Goal: Task Accomplishment & Management: Manage account settings

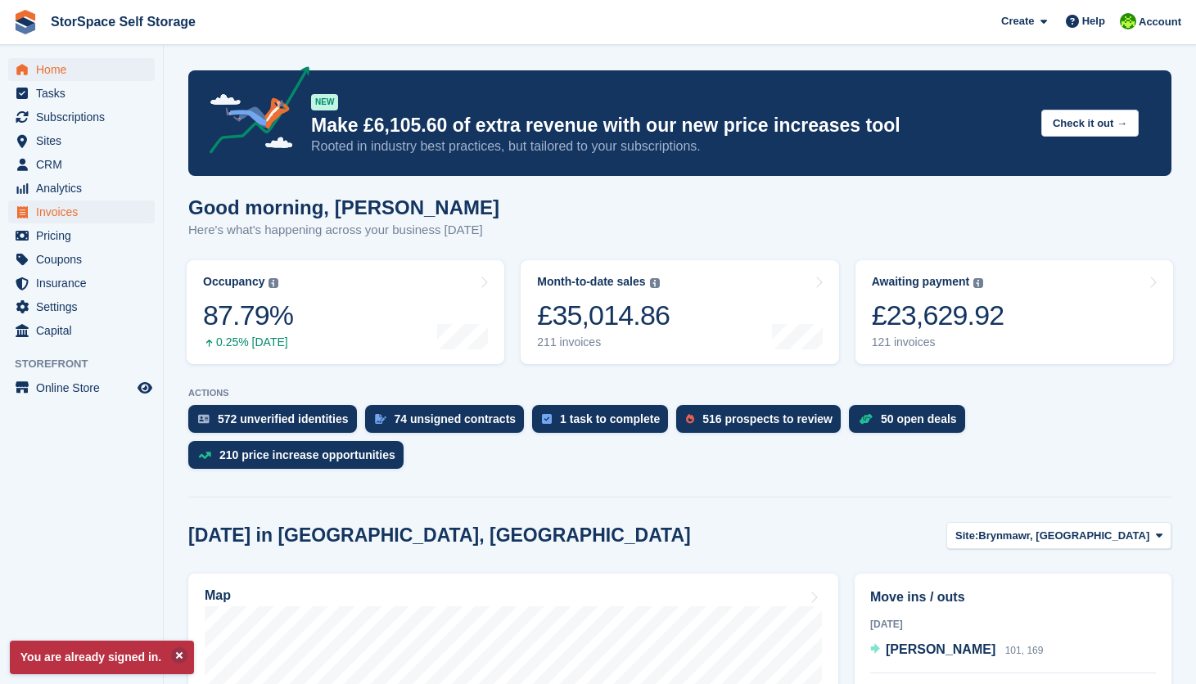
click at [66, 207] on span "Invoices" at bounding box center [85, 212] width 98 height 23
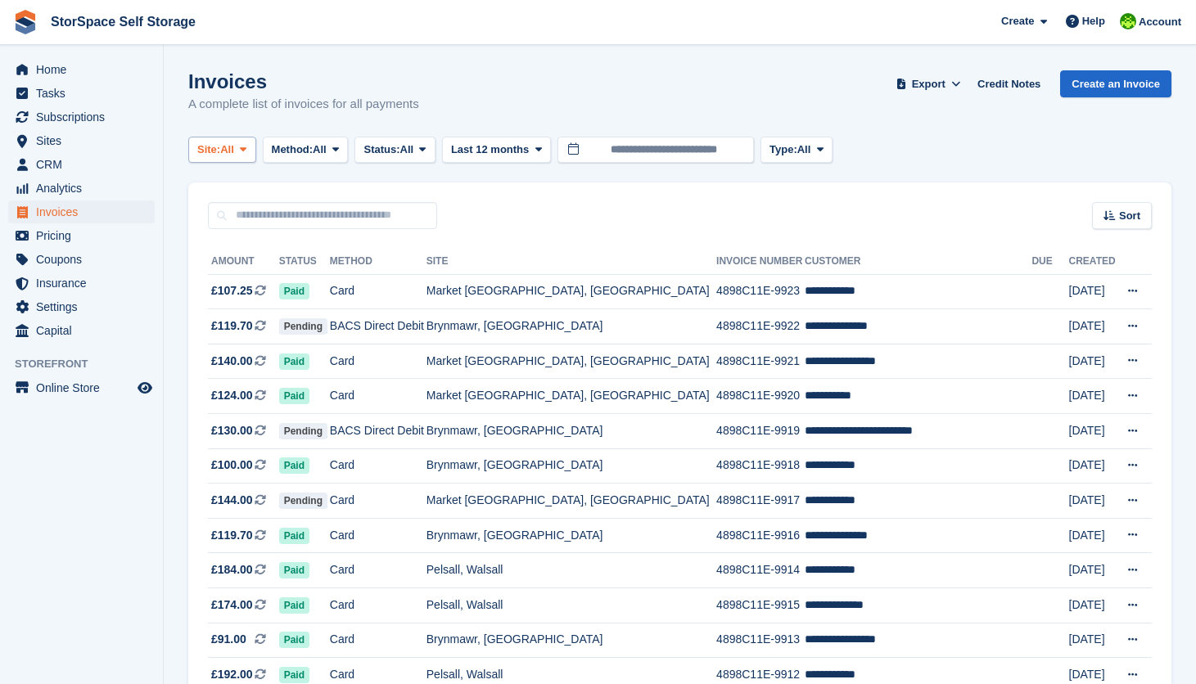
click at [245, 155] on span at bounding box center [243, 149] width 13 height 13
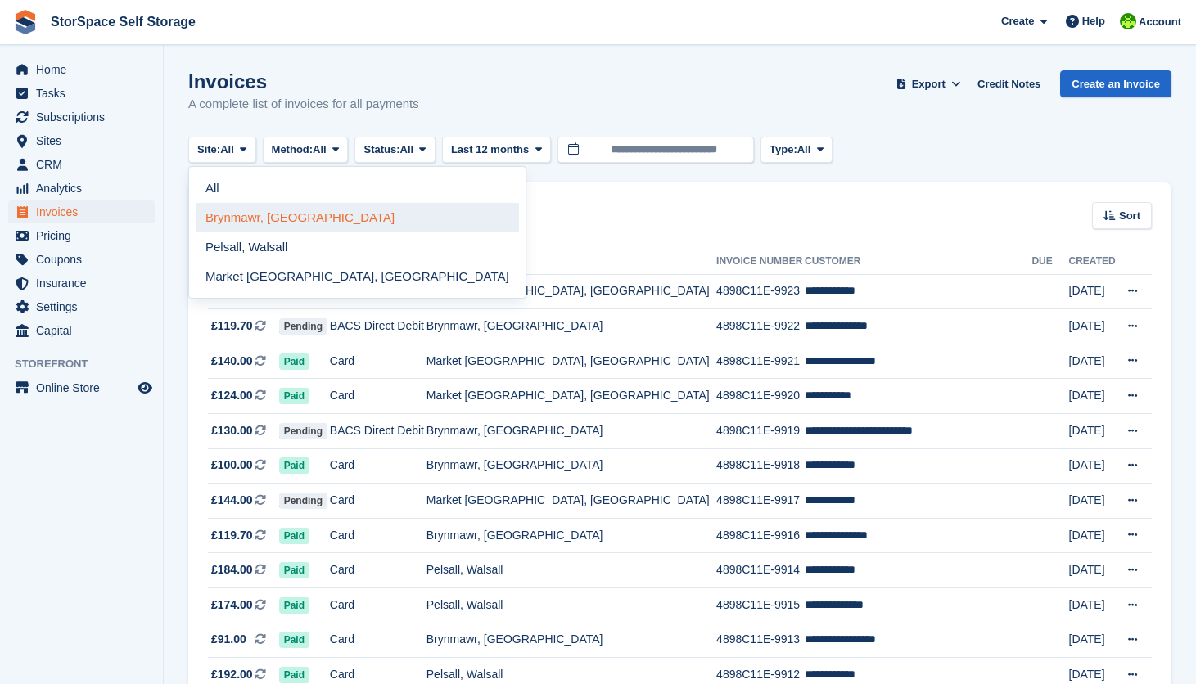
click at [255, 218] on link "Brynmawr, [GEOGRAPHIC_DATA]" at bounding box center [357, 217] width 323 height 29
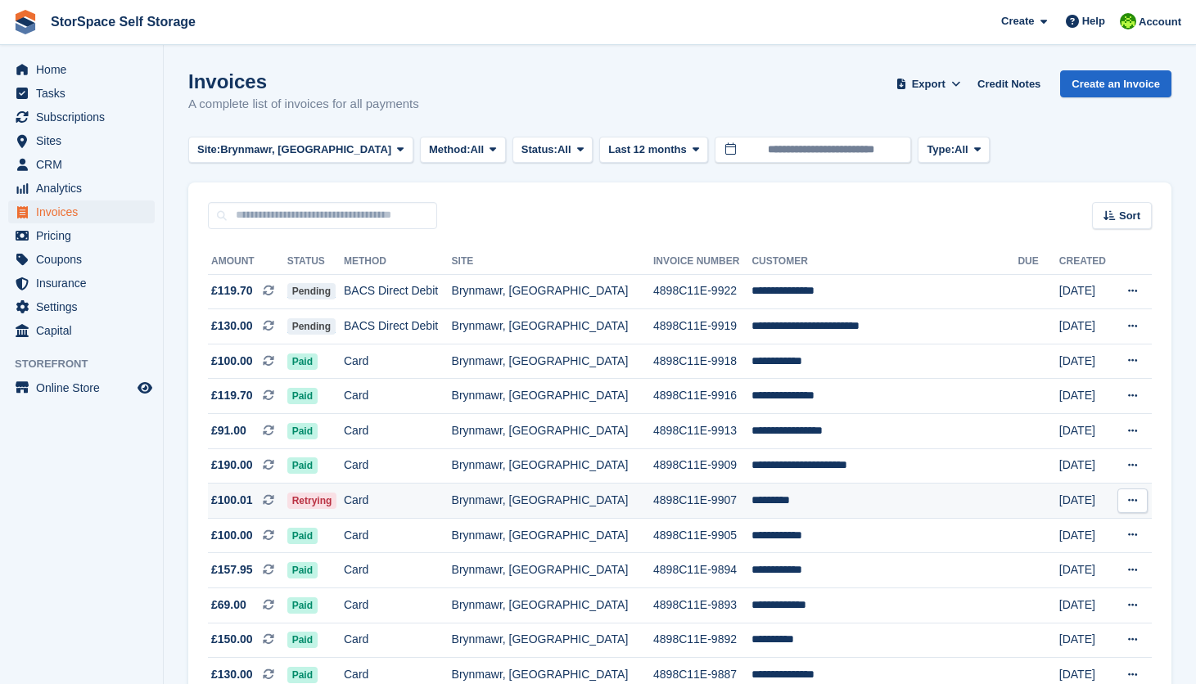
click at [447, 506] on td "Card" at bounding box center [398, 501] width 108 height 35
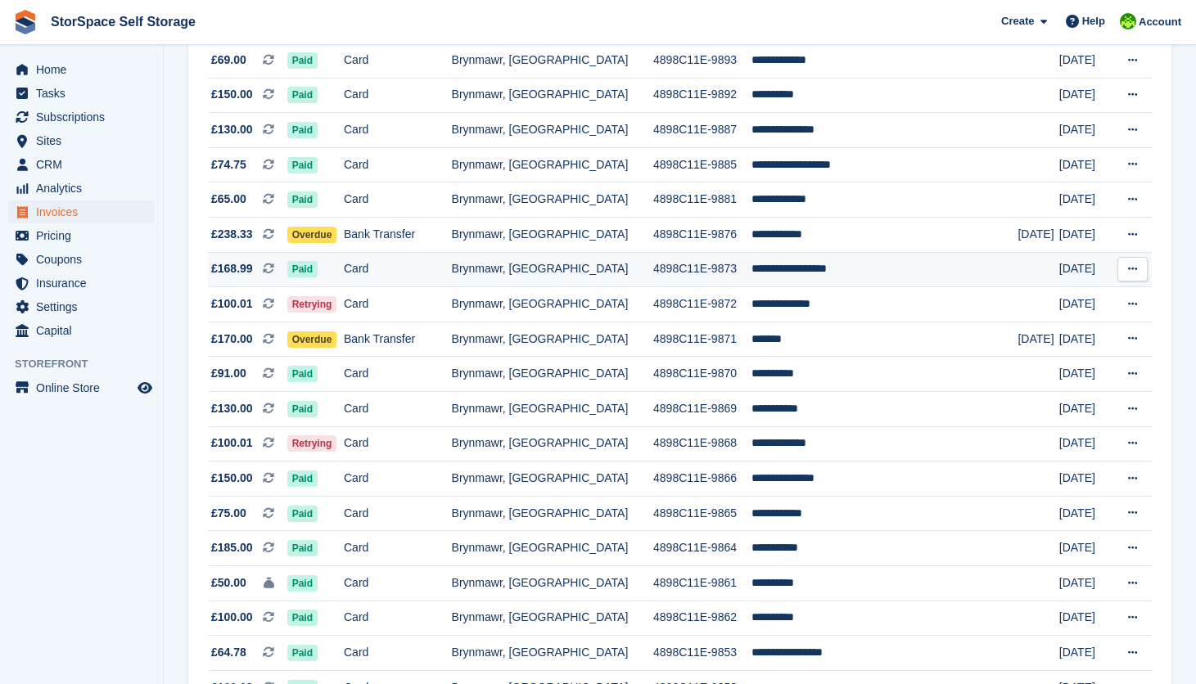
scroll to position [566, 0]
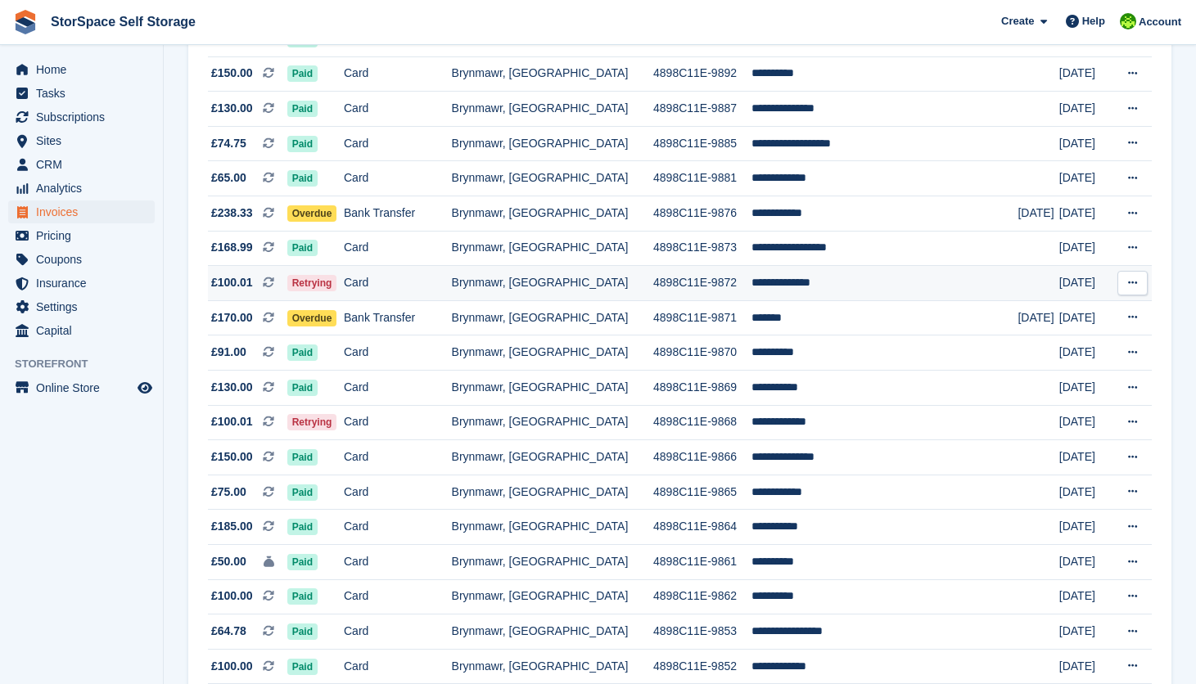
click at [419, 289] on td "Card" at bounding box center [398, 283] width 108 height 35
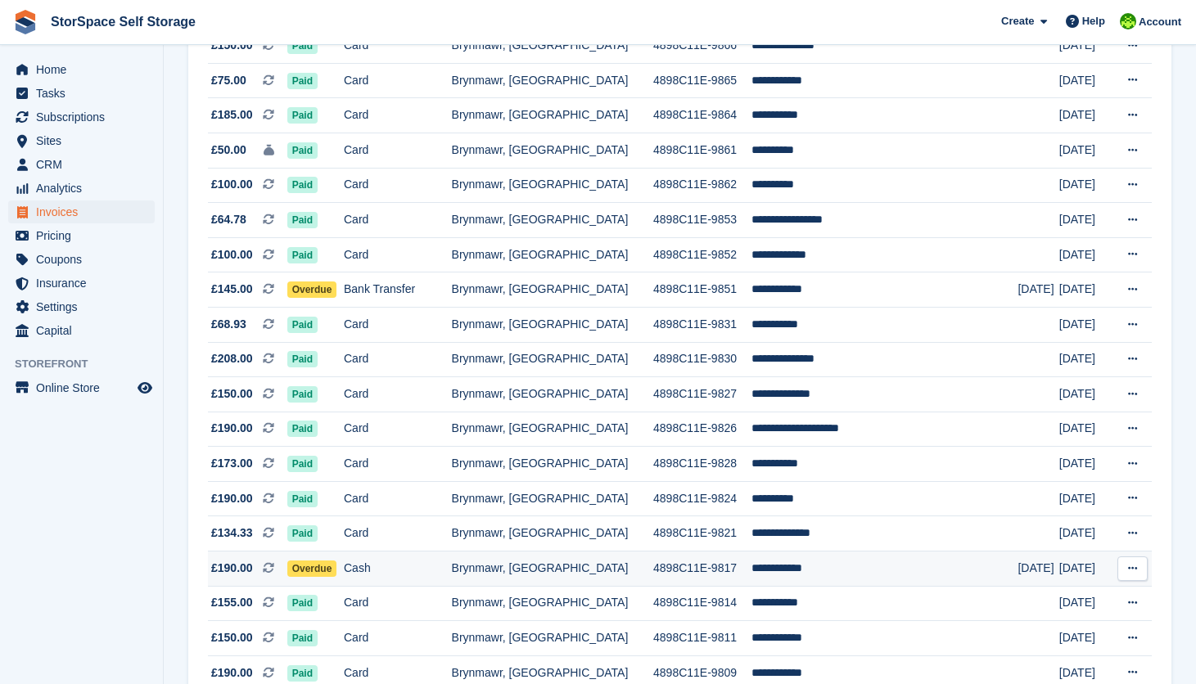
scroll to position [1060, 0]
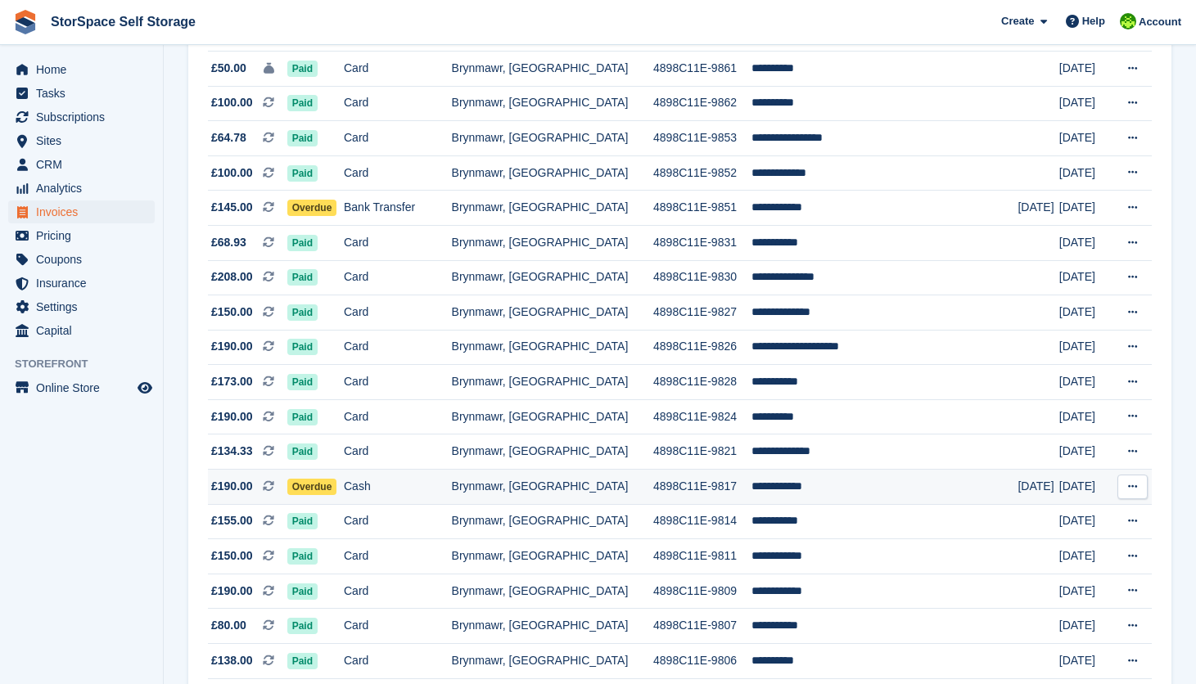
click at [452, 505] on td "Cash" at bounding box center [398, 487] width 108 height 35
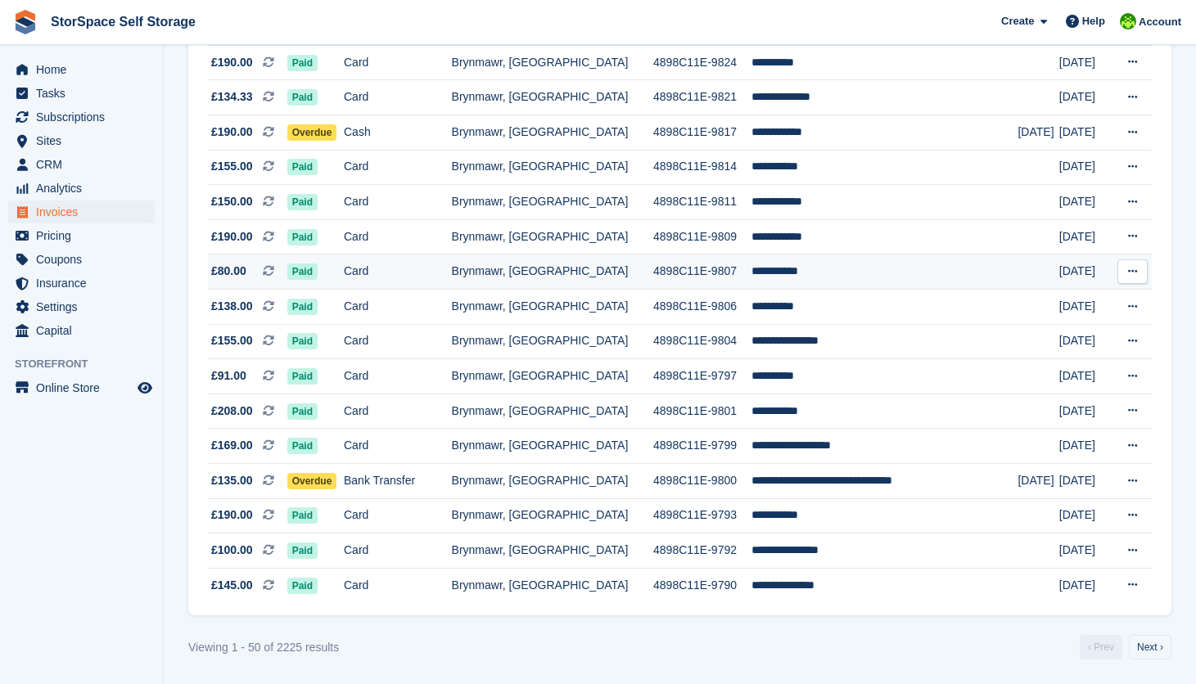
scroll to position [1455, 0]
click at [1144, 644] on link "Next ›" at bounding box center [1150, 647] width 43 height 25
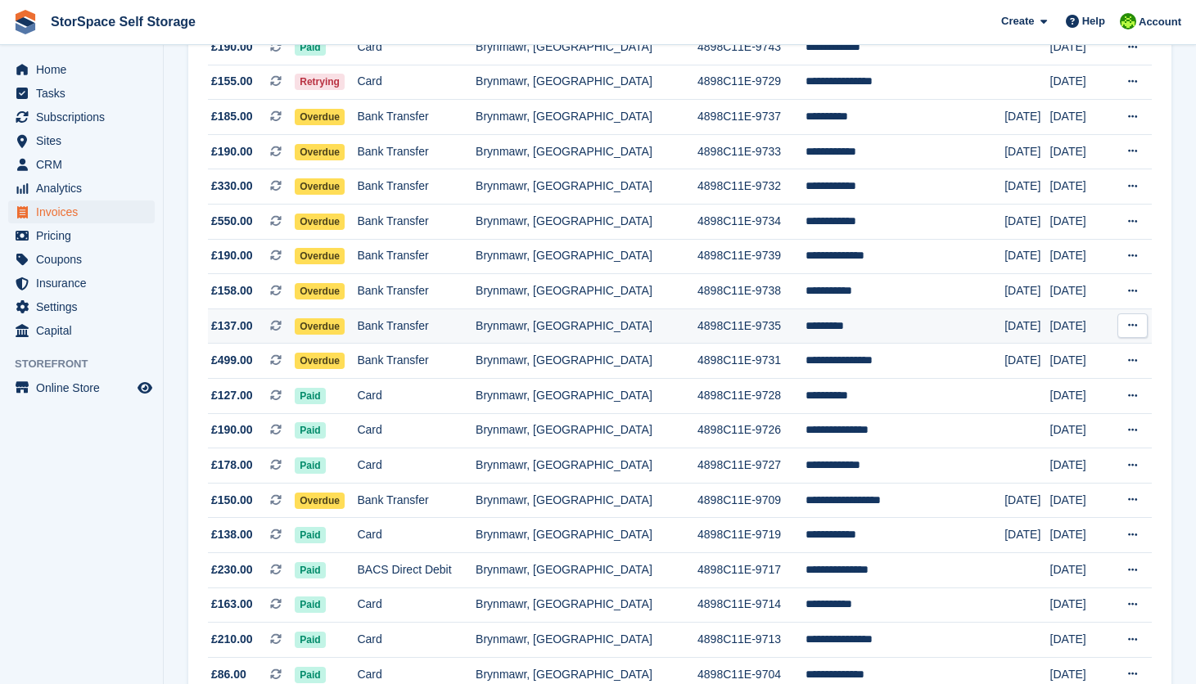
scroll to position [1264, 0]
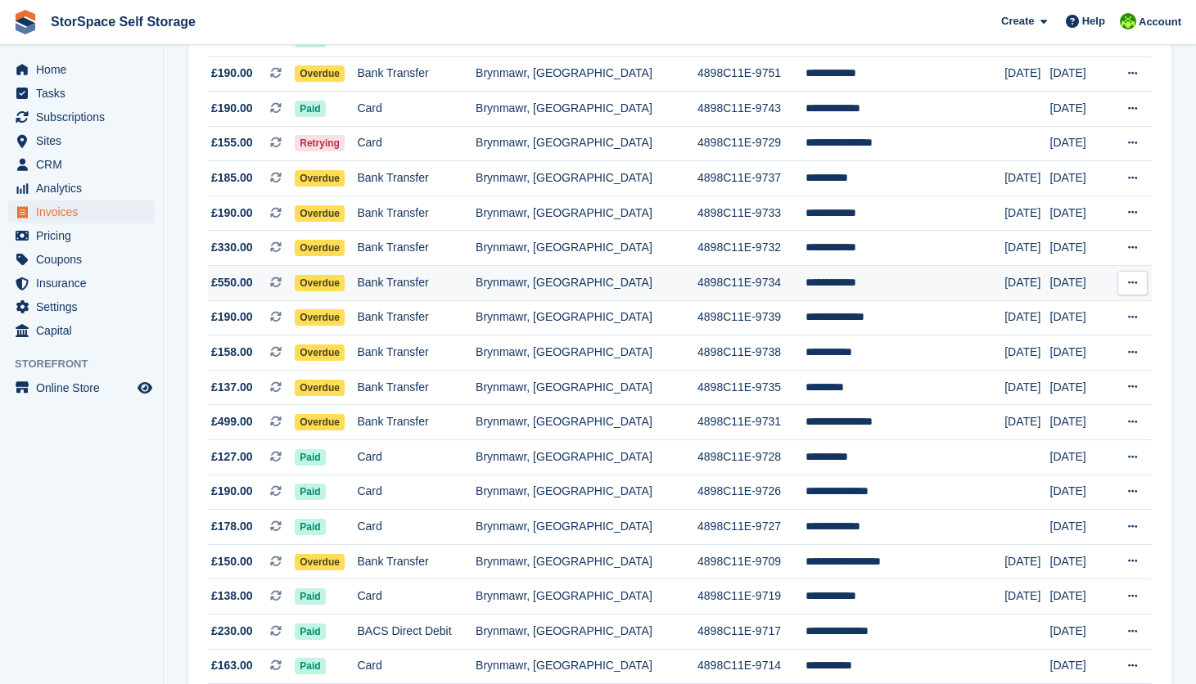
click at [439, 301] on td "Bank Transfer" at bounding box center [416, 283] width 119 height 35
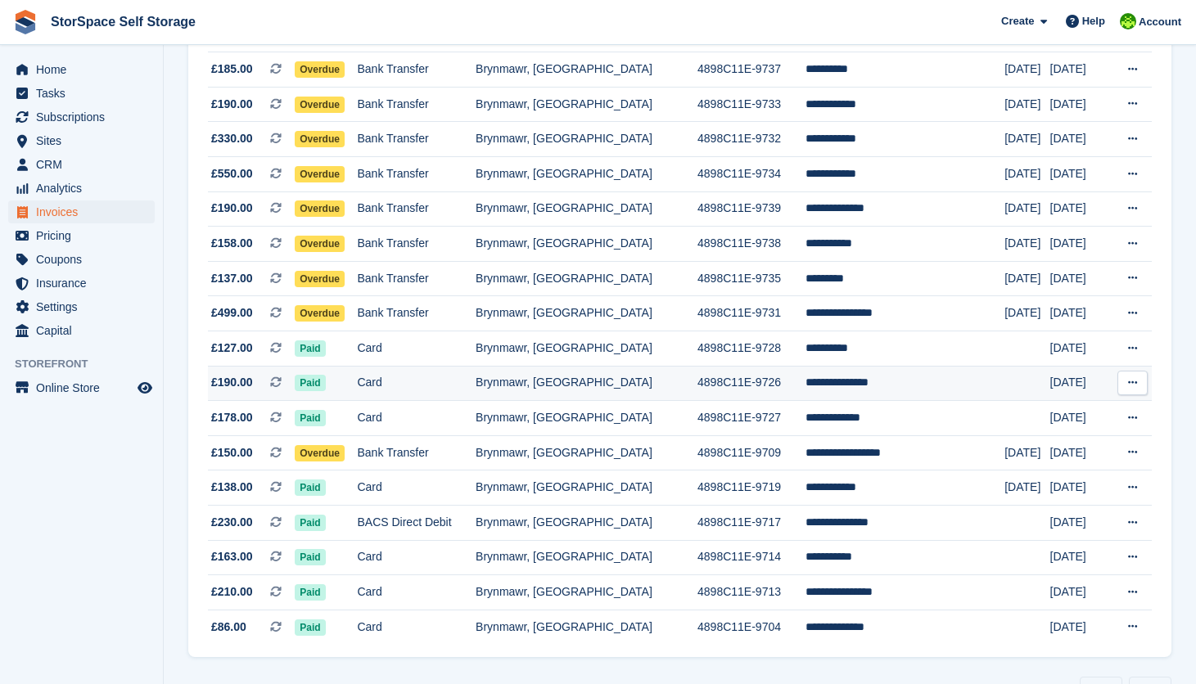
scroll to position [1455, 0]
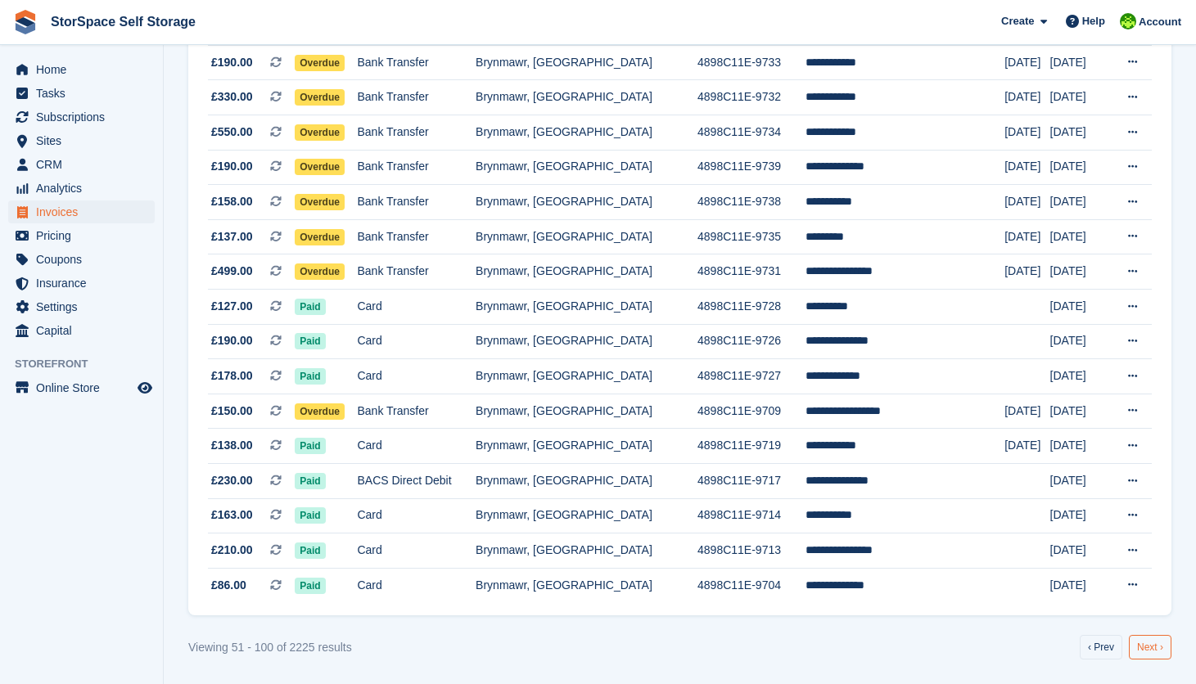
click at [1155, 651] on link "Next ›" at bounding box center [1150, 647] width 43 height 25
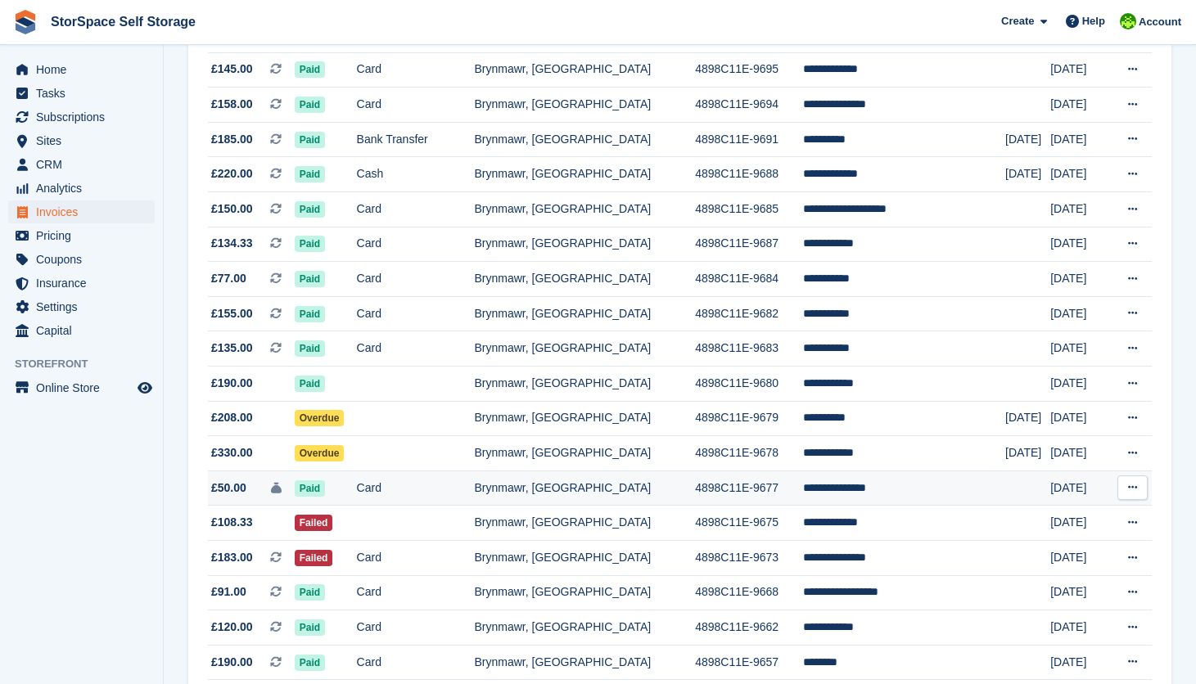
scroll to position [408, 0]
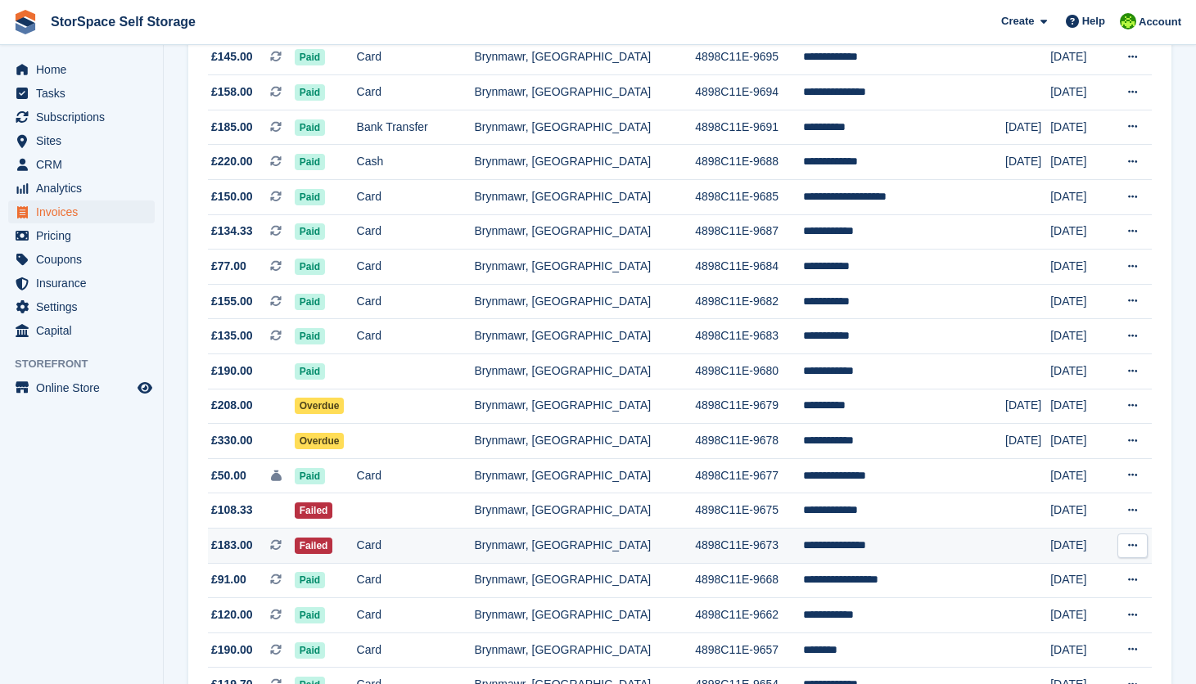
click at [475, 556] on td "Card" at bounding box center [416, 545] width 118 height 35
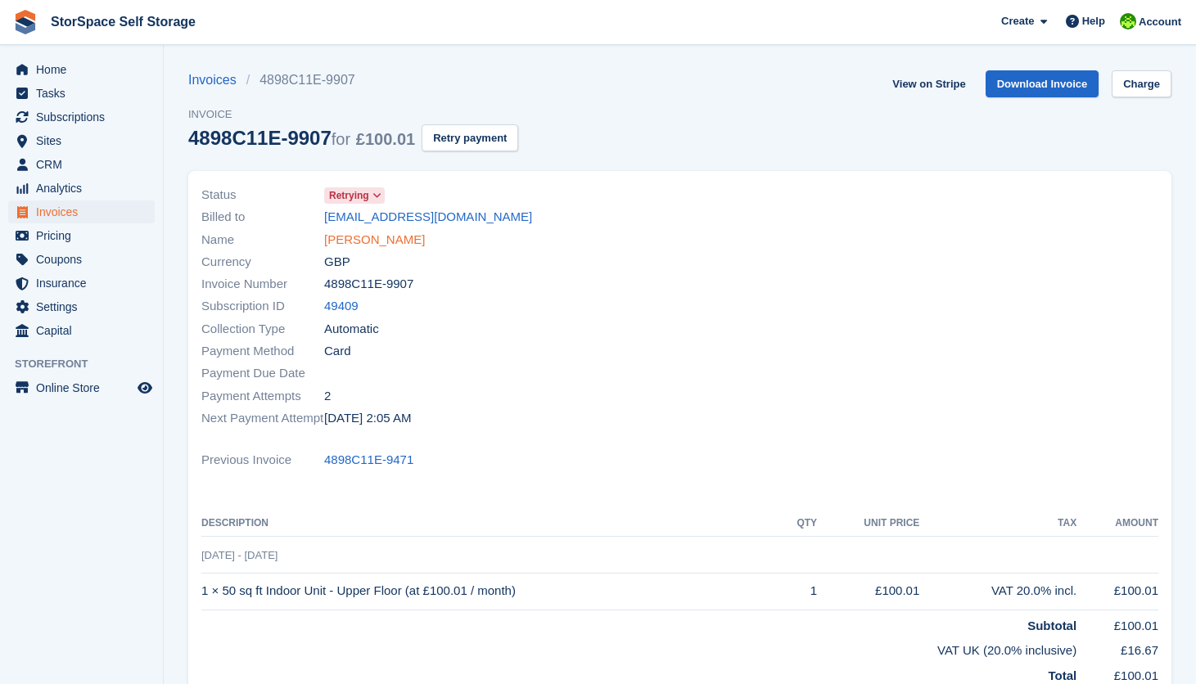
click at [339, 241] on link "Paul rees" at bounding box center [374, 240] width 101 height 19
click at [366, 243] on link "natalie palmer" at bounding box center [374, 240] width 101 height 19
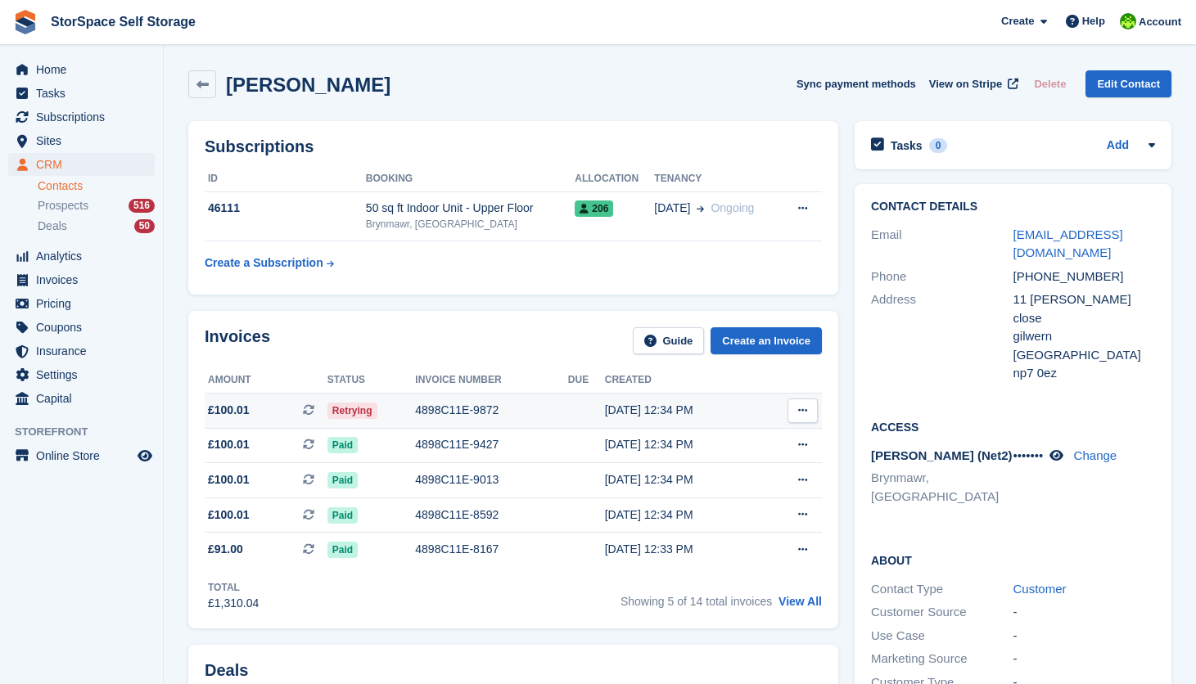
click at [475, 403] on div "4898C11E-9872" at bounding box center [491, 410] width 153 height 17
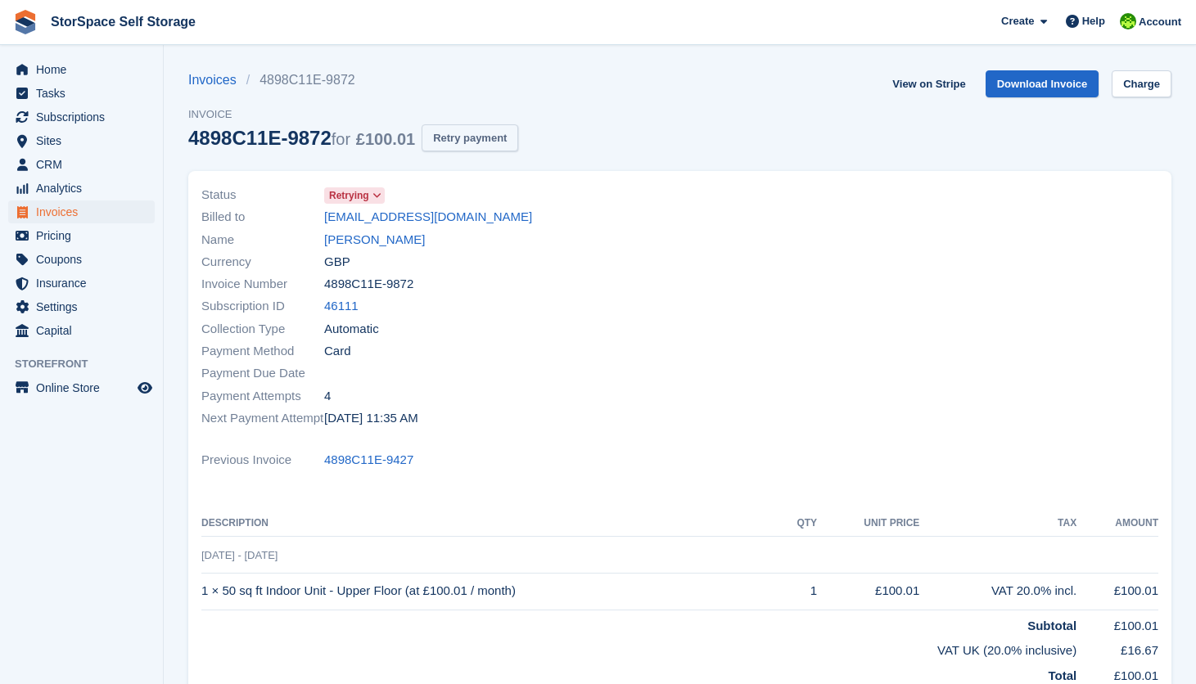
click at [493, 132] on button "Retry payment" at bounding box center [469, 137] width 97 height 27
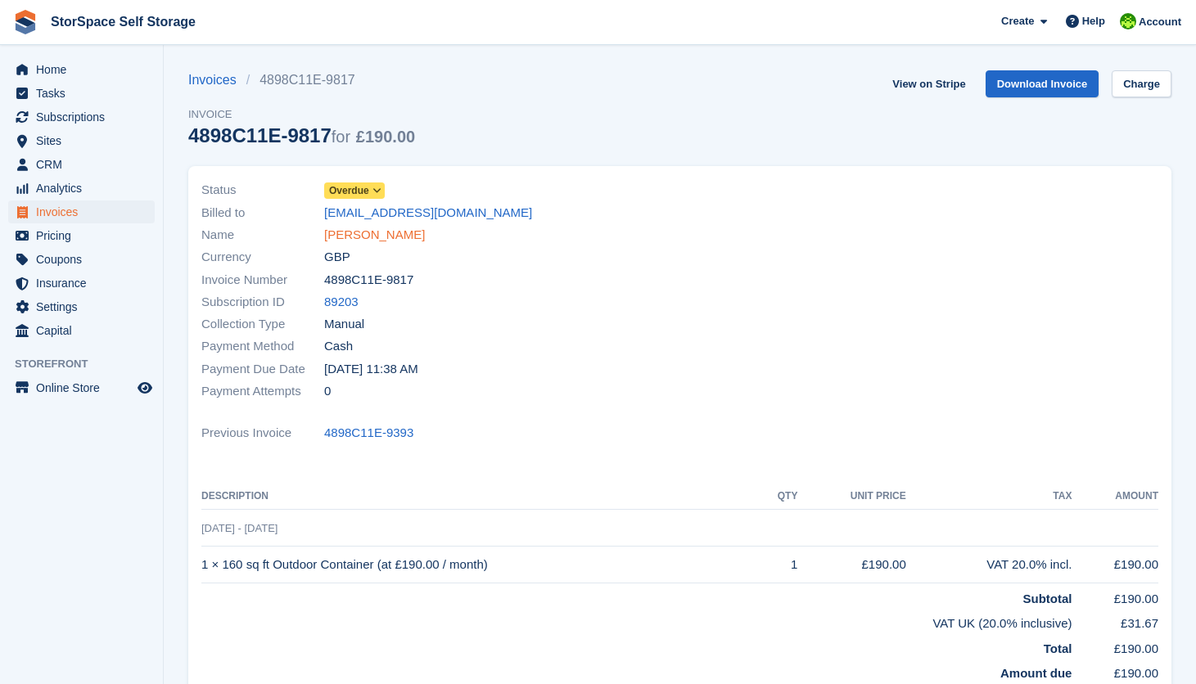
click at [364, 239] on link "cearon Bryan" at bounding box center [374, 235] width 101 height 19
click at [374, 234] on link "[PERSON_NAME]" at bounding box center [374, 235] width 101 height 19
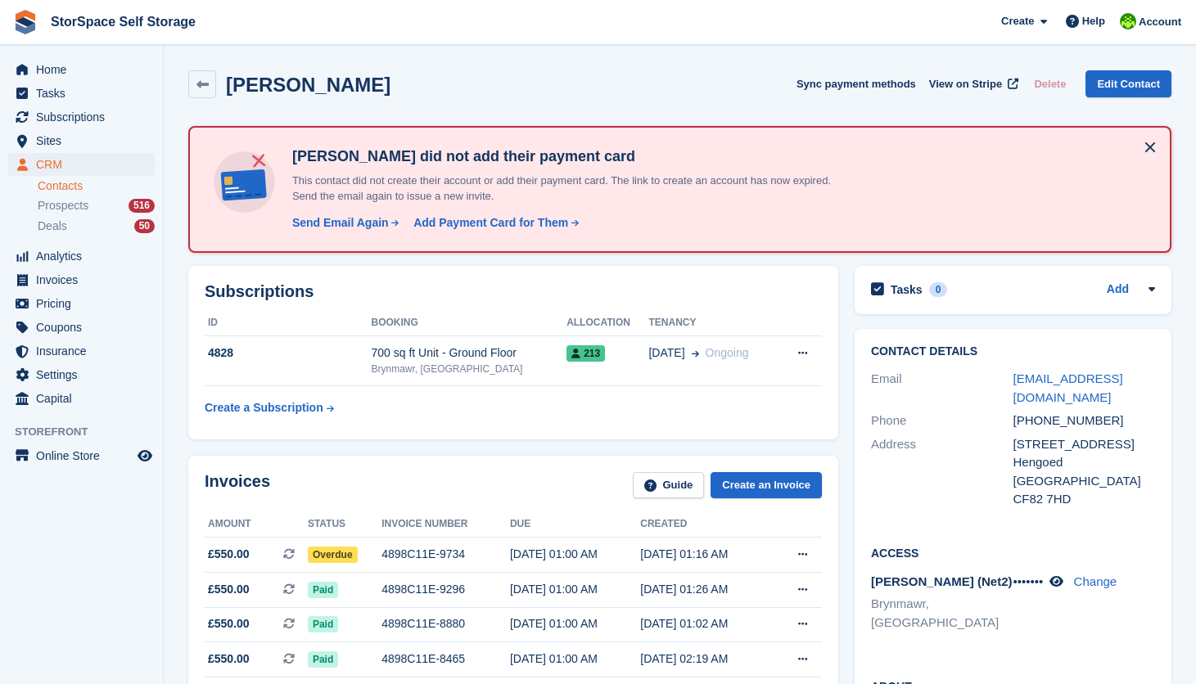
click at [1145, 144] on button at bounding box center [1150, 147] width 26 height 26
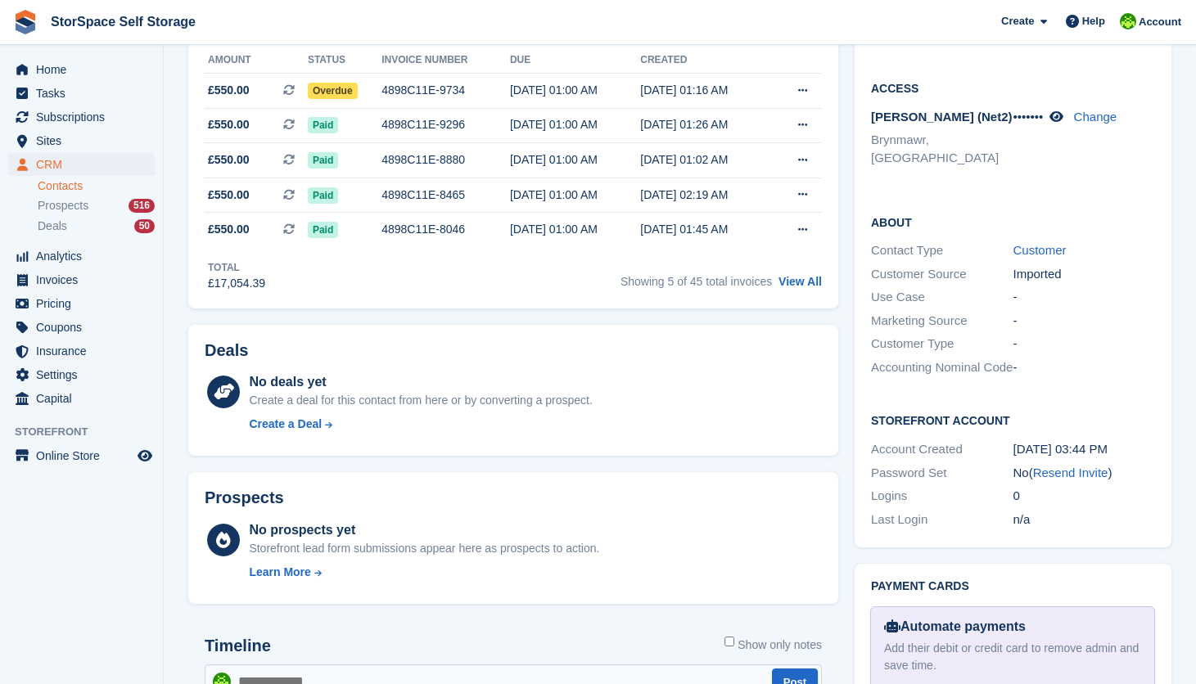
scroll to position [57, 0]
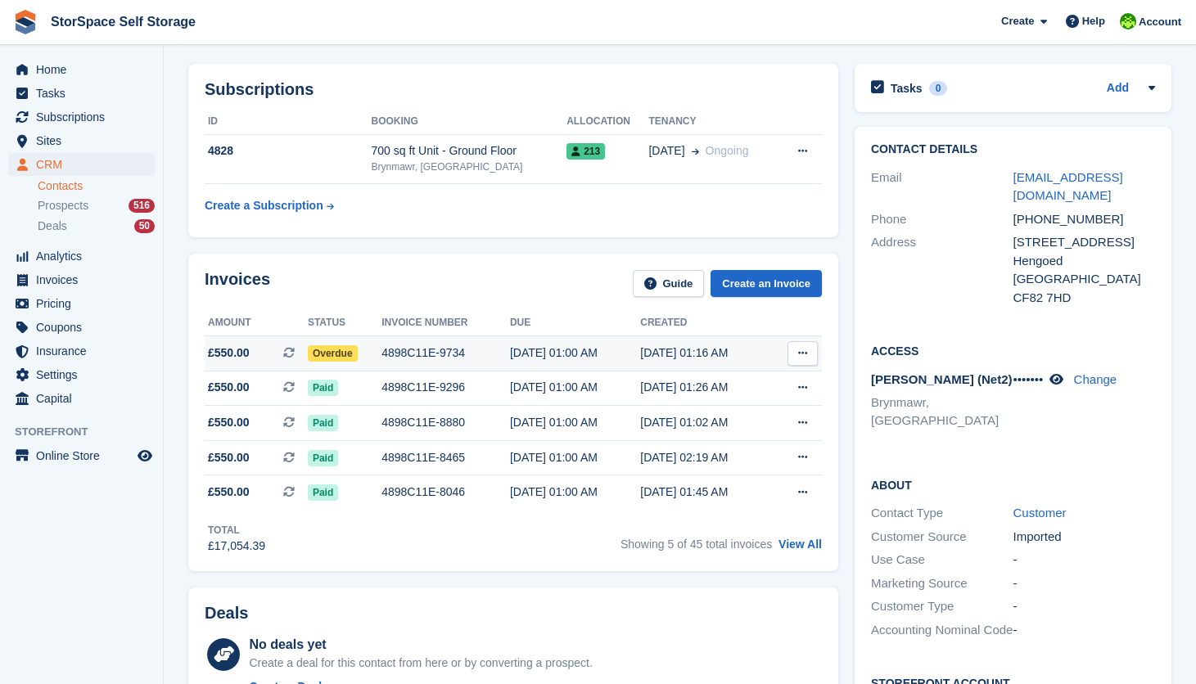
click at [470, 354] on div "4898C11E-9734" at bounding box center [445, 353] width 128 height 17
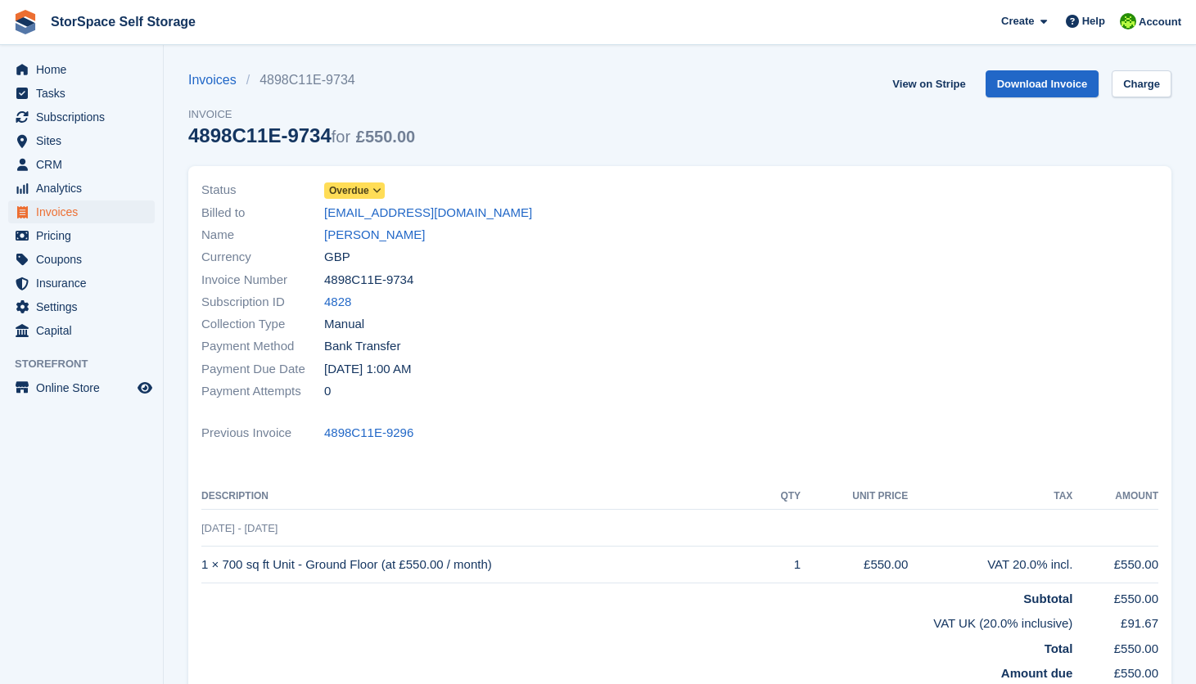
click at [385, 190] on span "Overdue" at bounding box center [354, 190] width 61 height 16
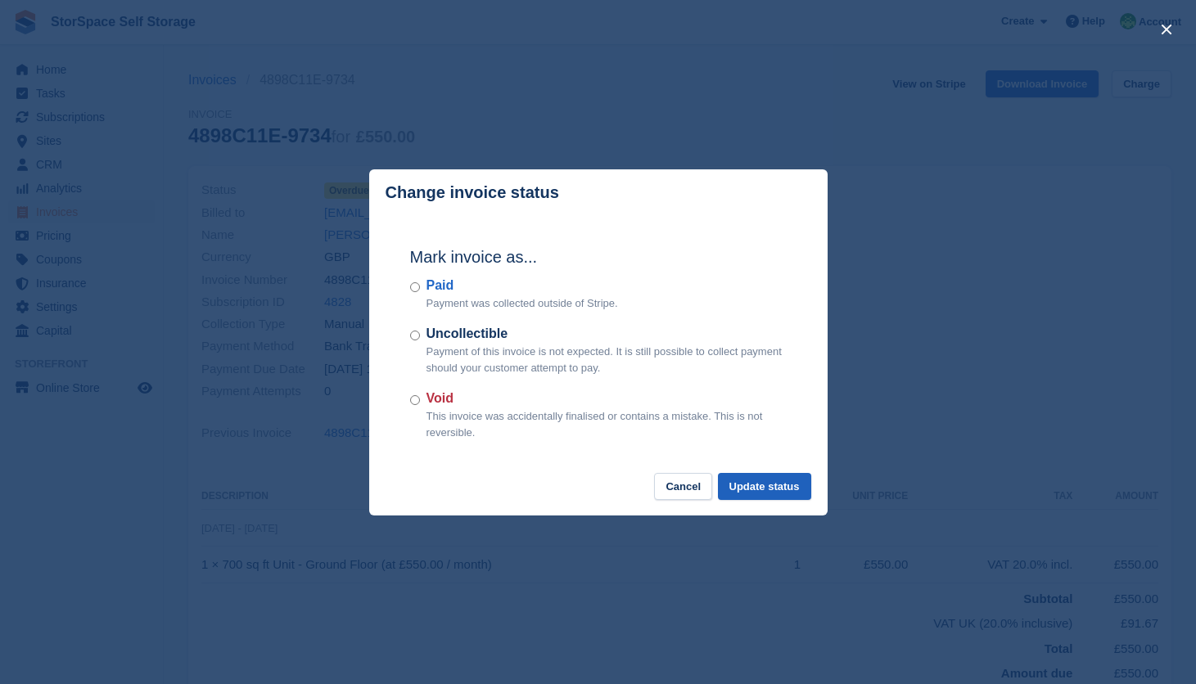
click at [742, 484] on button "Update status" at bounding box center [764, 486] width 93 height 27
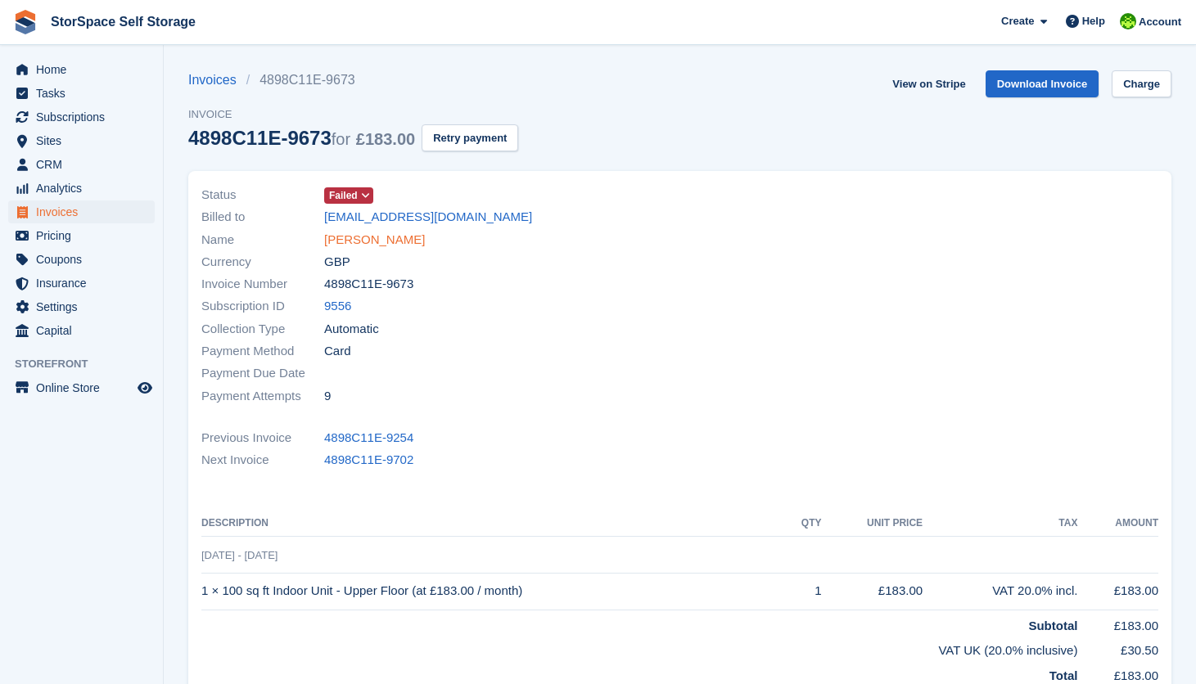
click at [390, 237] on link "[PERSON_NAME]" at bounding box center [374, 240] width 101 height 19
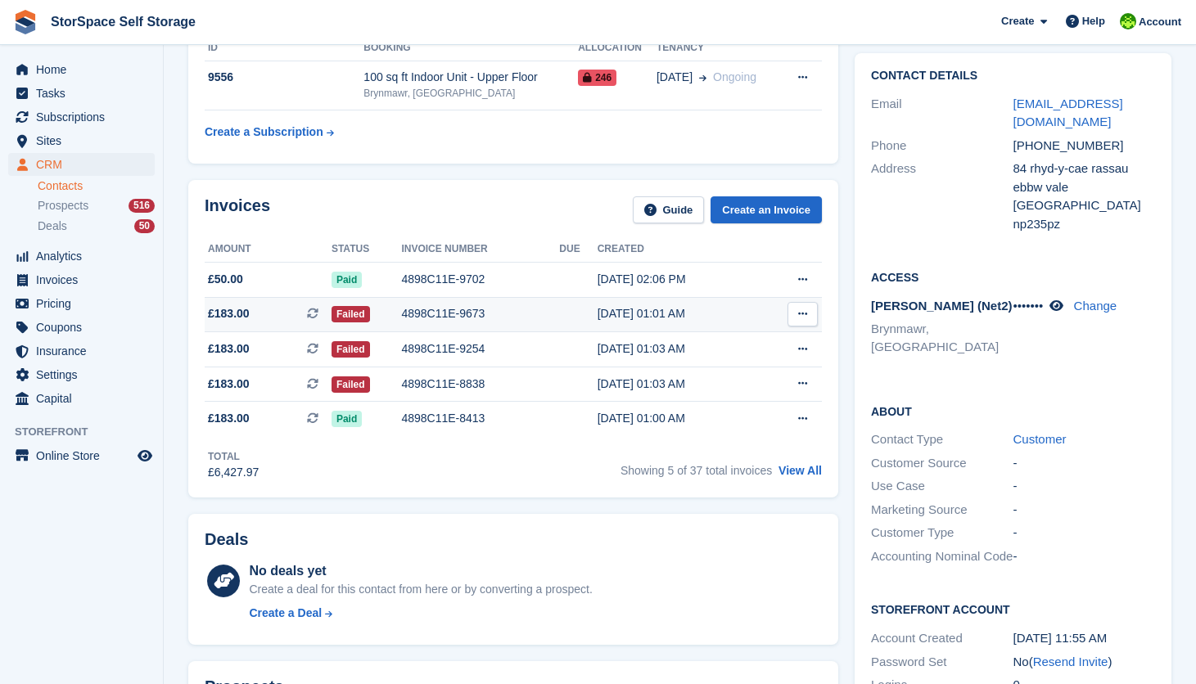
scroll to position [128, 0]
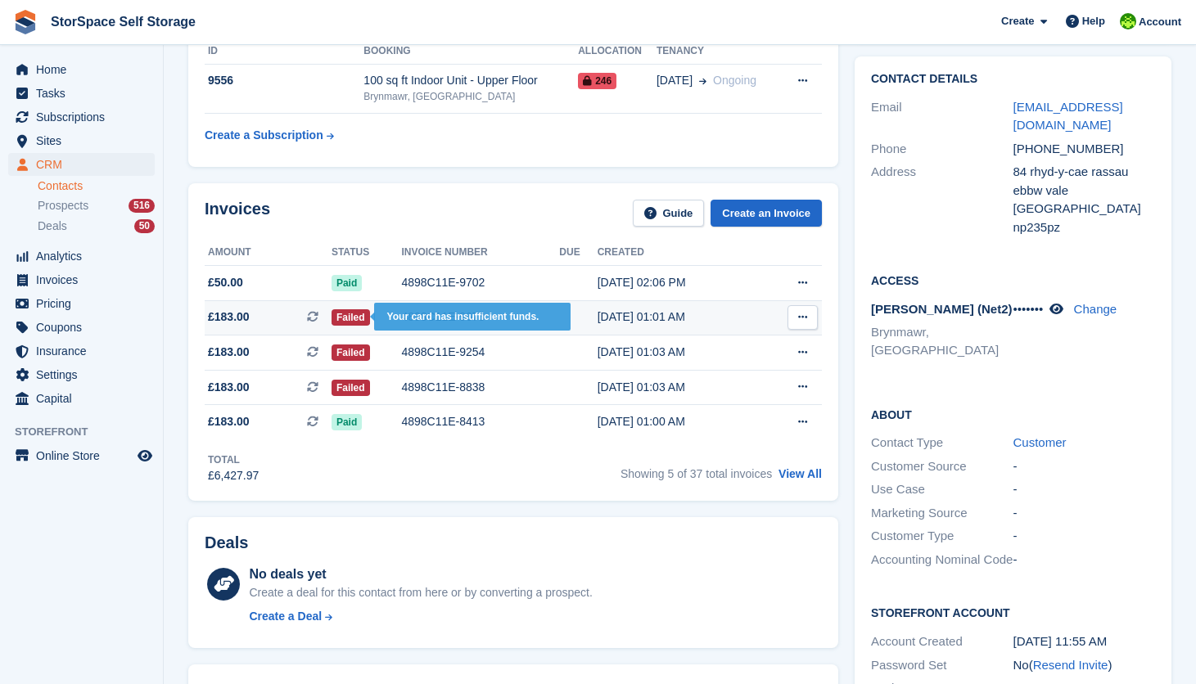
click at [365, 326] on span "Failed" at bounding box center [350, 317] width 38 height 16
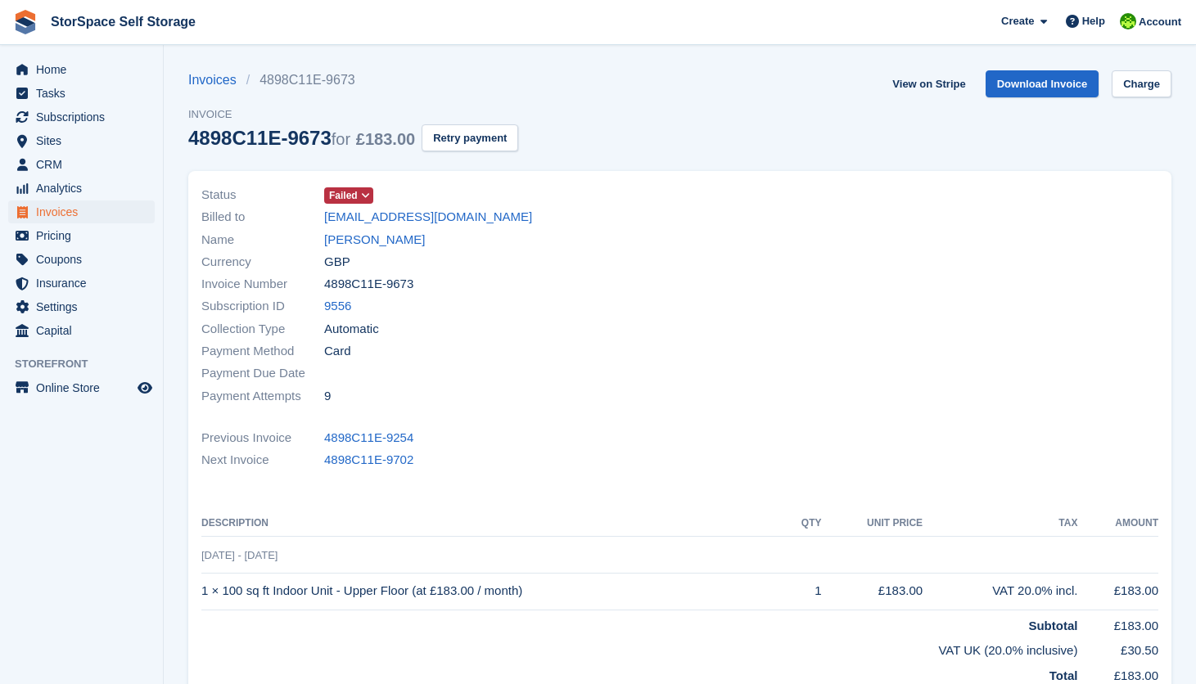
drag, startPoint x: 475, startPoint y: 141, endPoint x: 583, endPoint y: 301, distance: 192.9
click at [475, 142] on button "Retry payment" at bounding box center [469, 137] width 97 height 27
